Goal: Task Accomplishment & Management: Use online tool/utility

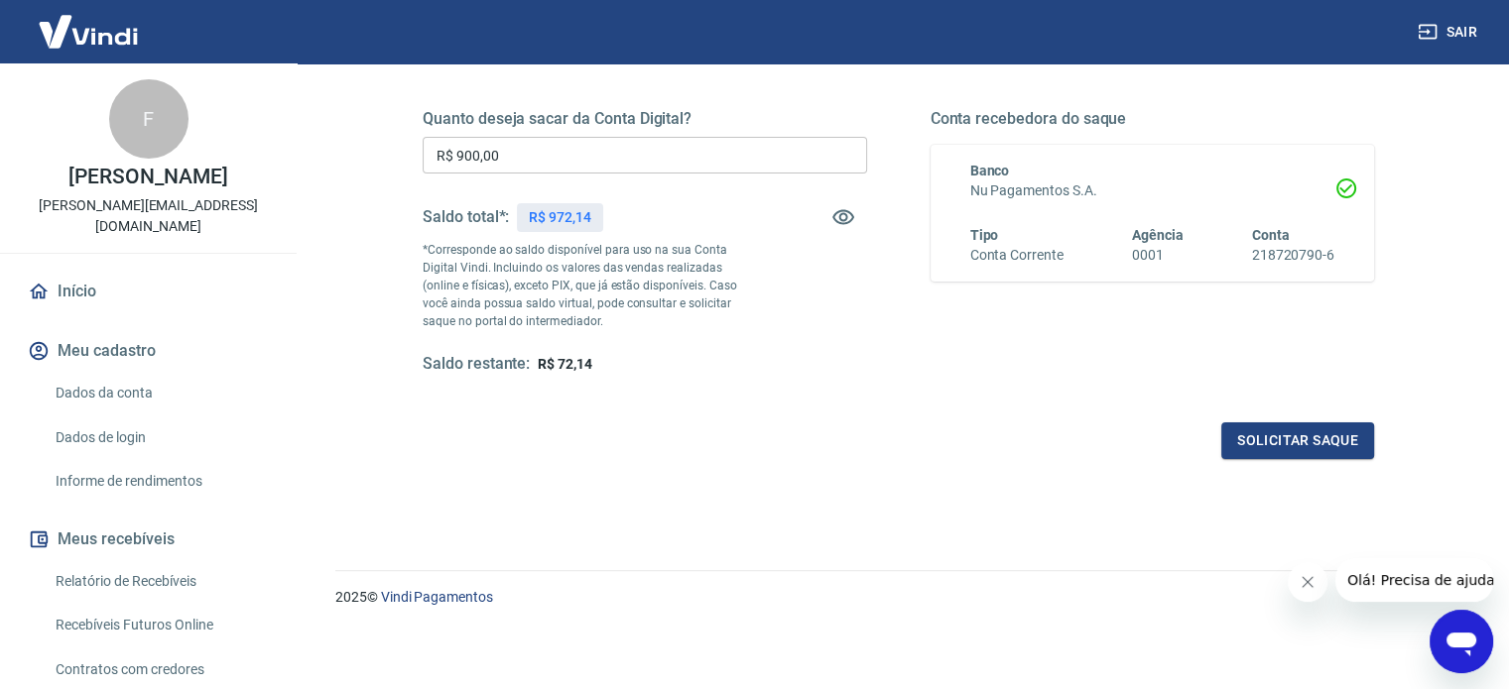
click at [590, 138] on input "R$ 900,00" at bounding box center [645, 155] width 444 height 37
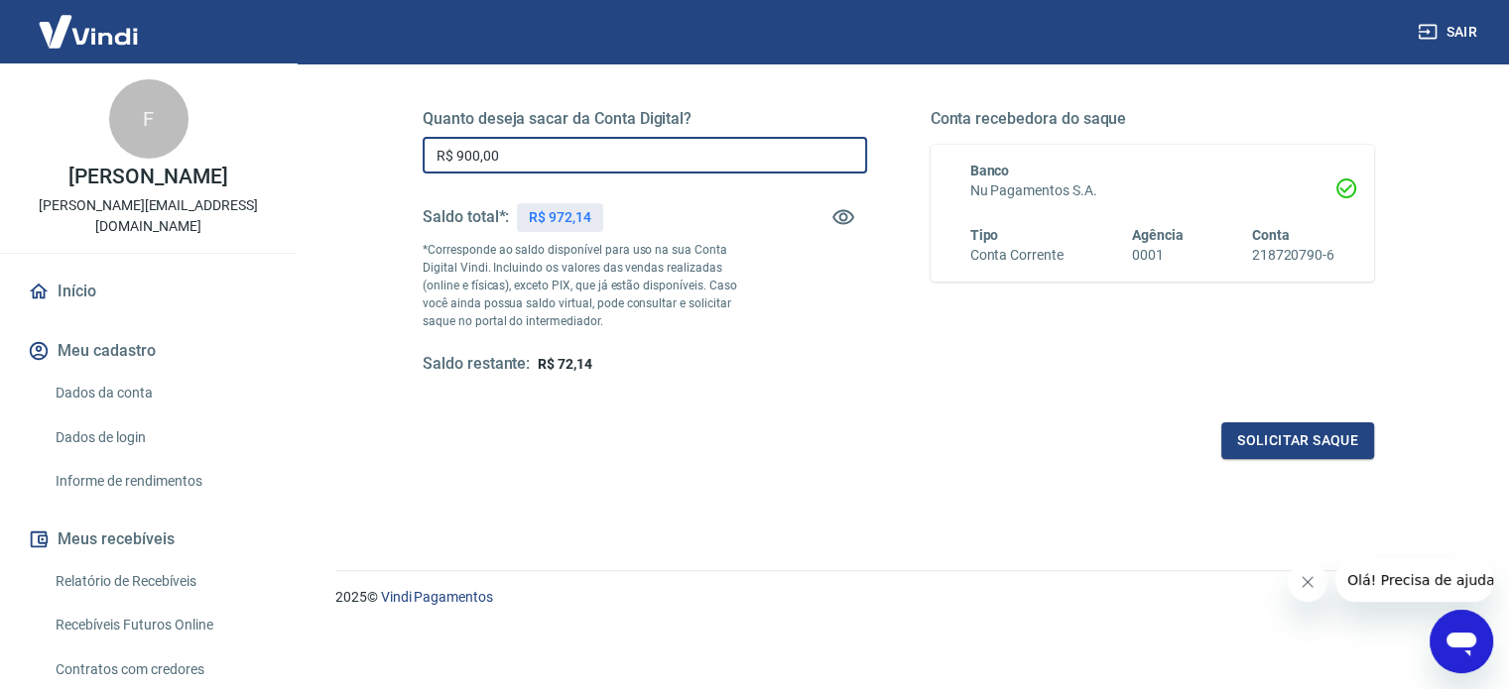
click at [590, 138] on input "R$ 900,00" at bounding box center [645, 155] width 444 height 37
type input "R$ 972,14"
click at [1319, 455] on button "Solicitar saque" at bounding box center [1297, 441] width 153 height 37
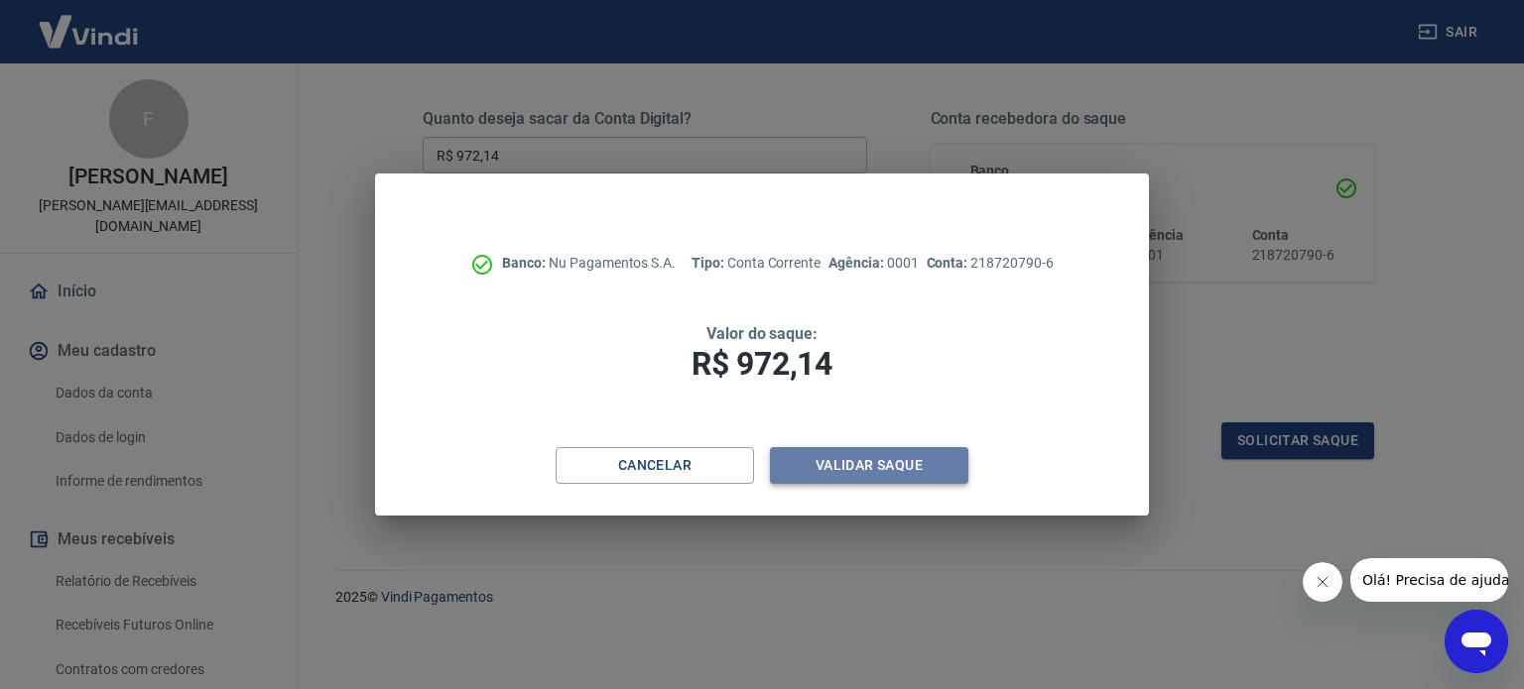
click at [932, 467] on button "Validar saque" at bounding box center [869, 465] width 198 height 37
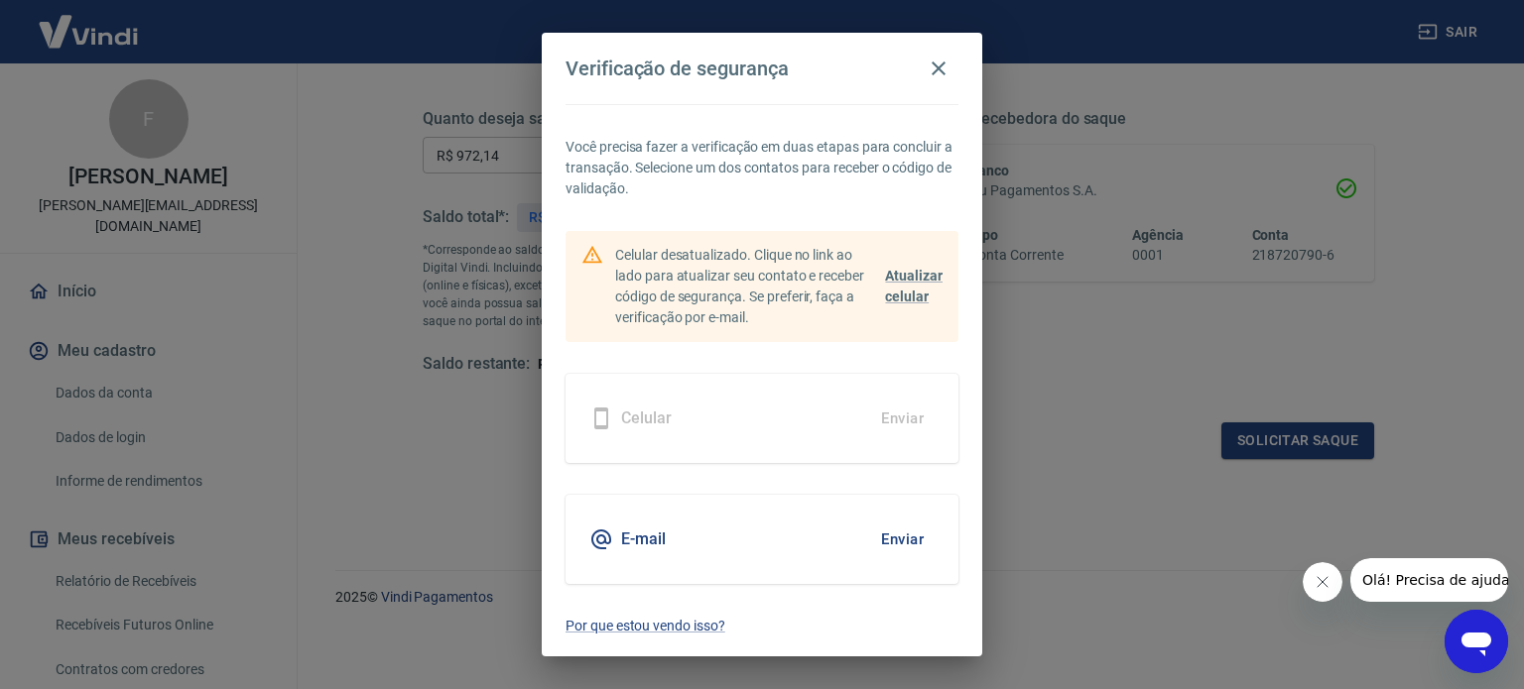
click at [913, 550] on button "Enviar" at bounding box center [902, 540] width 64 height 42
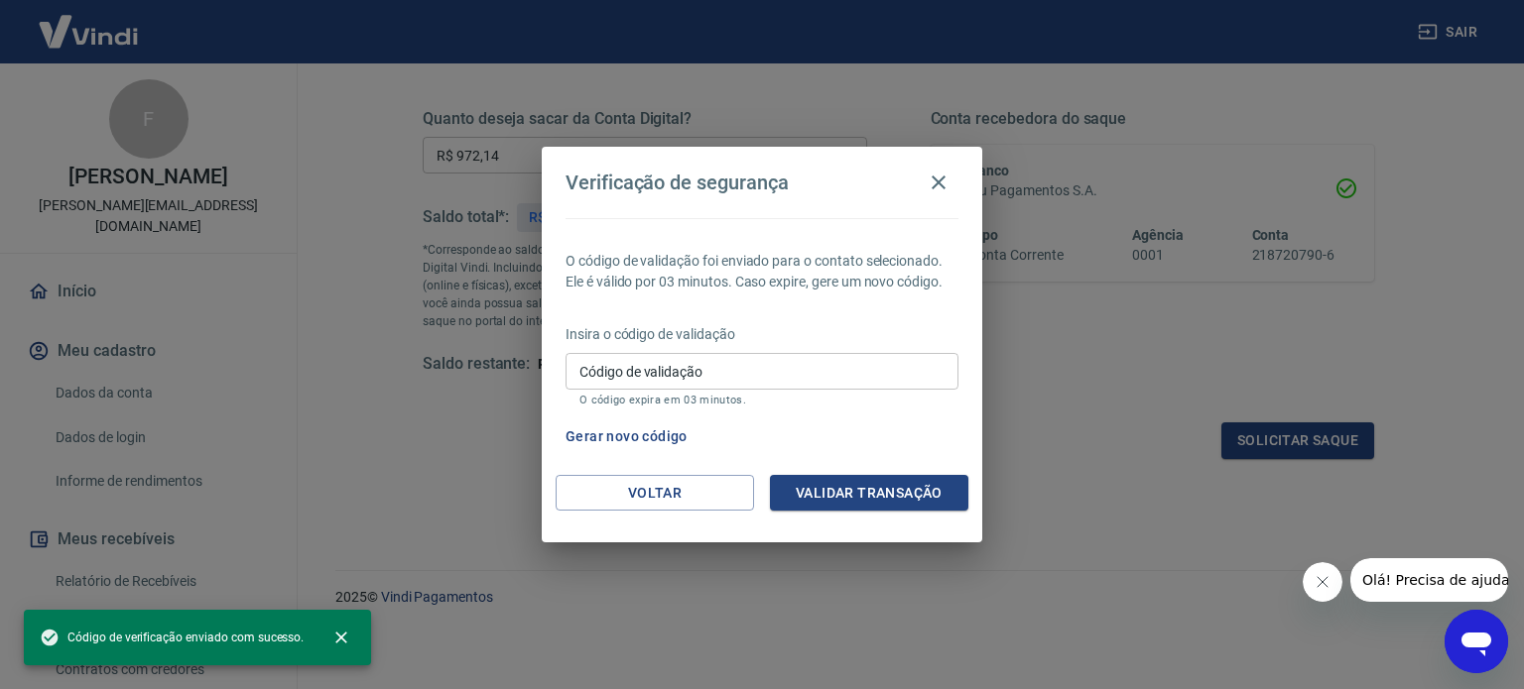
click at [739, 363] on input "Código de validação" at bounding box center [761, 371] width 393 height 37
paste input "774810"
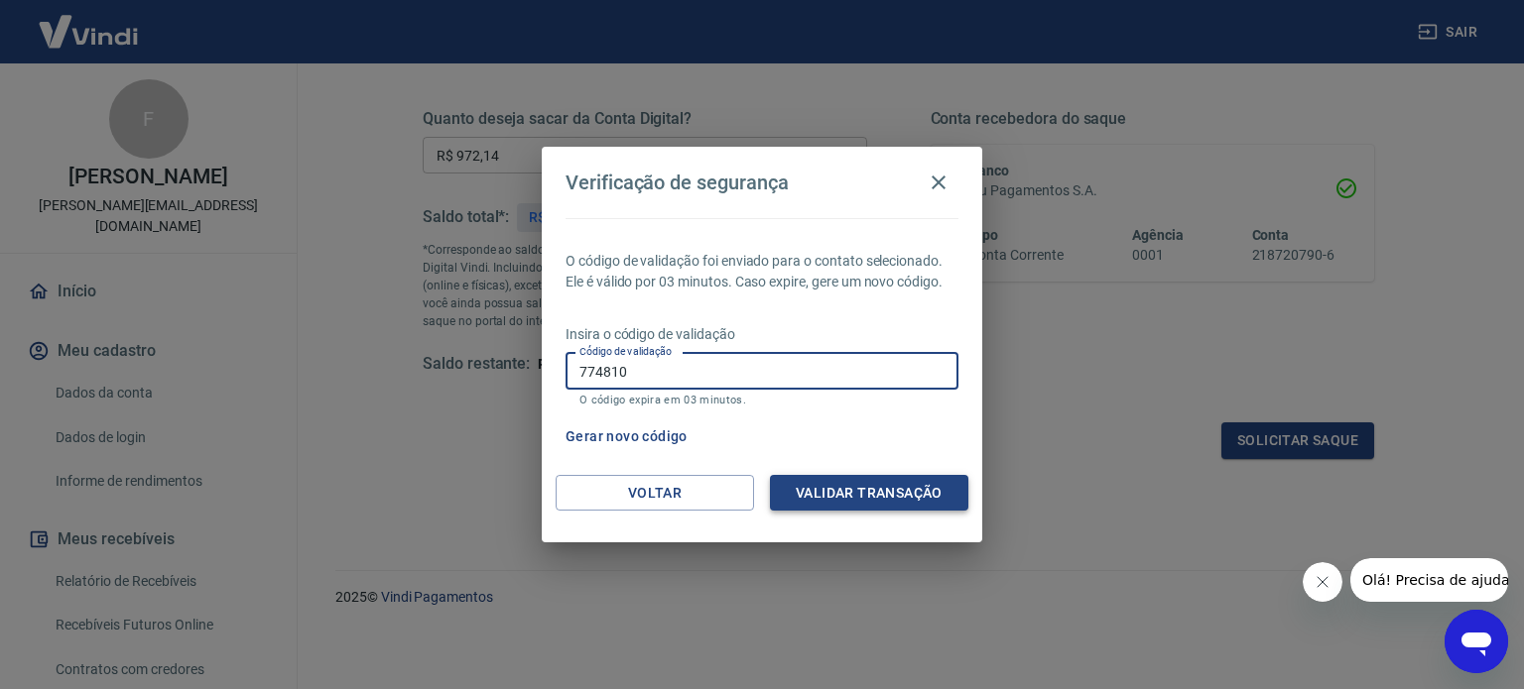
type input "774810"
click at [906, 500] on button "Validar transação" at bounding box center [869, 493] width 198 height 37
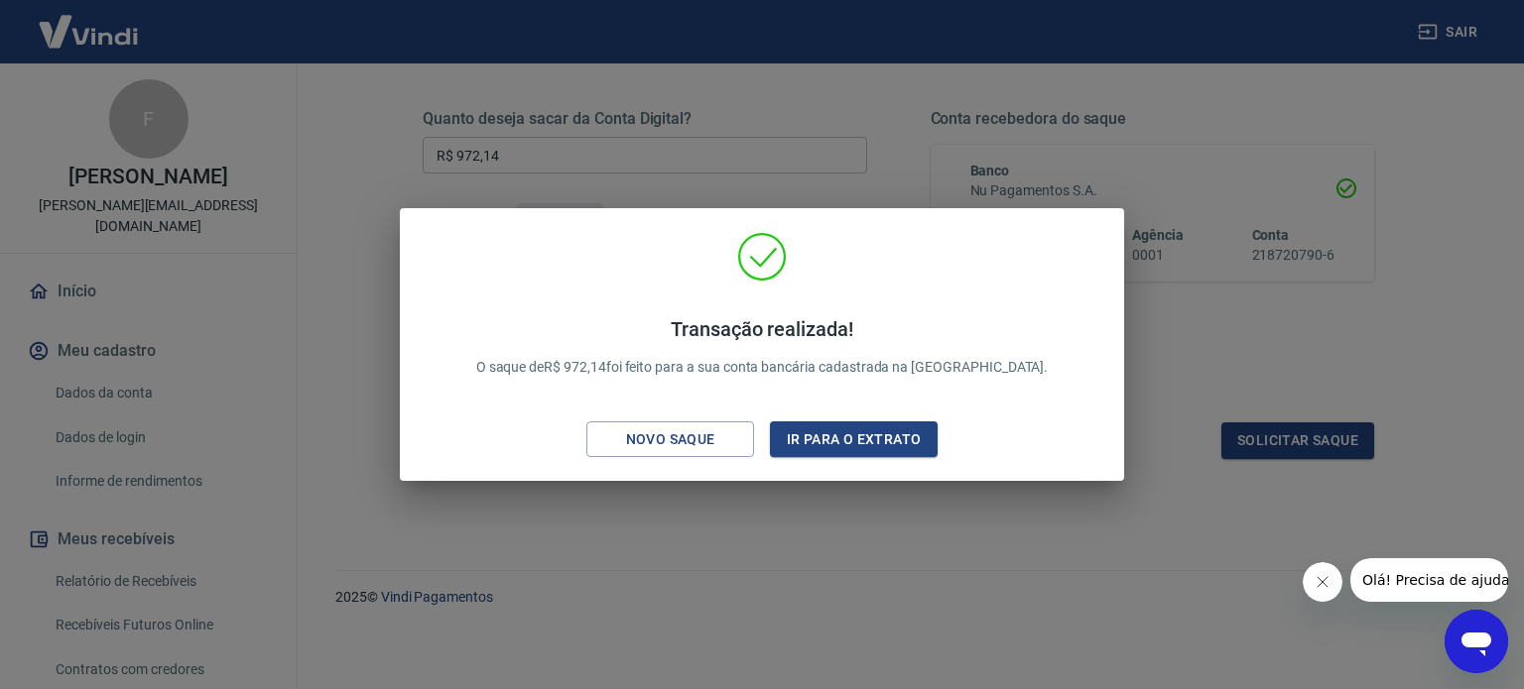
click at [878, 459] on div "Transação realizada! O saque de R$ 972,14 foi feito para a sua conta bancária c…" at bounding box center [762, 349] width 692 height 234
click at [880, 454] on button "Ir para o extrato" at bounding box center [854, 440] width 168 height 37
